Goal: Use online tool/utility: Utilize a website feature to perform a specific function

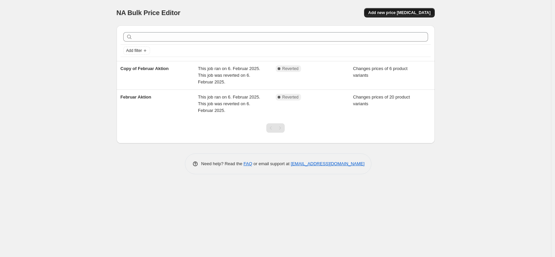
click at [410, 12] on span "Add new price change job" at bounding box center [399, 12] width 62 height 5
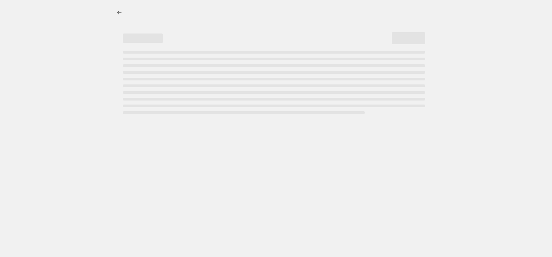
select select "percentage"
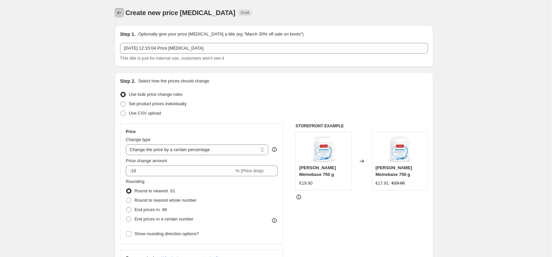
click at [117, 11] on button "Price change jobs" at bounding box center [119, 12] width 9 height 9
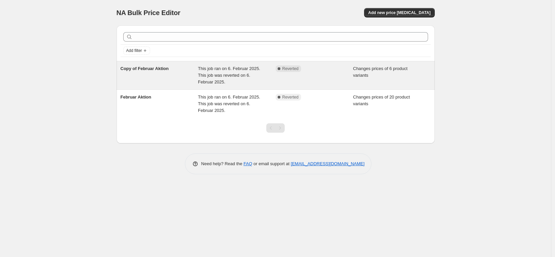
click at [148, 69] on span "Copy of Februar Aktion" at bounding box center [145, 68] width 48 height 5
